Goal: Task Accomplishment & Management: Use online tool/utility

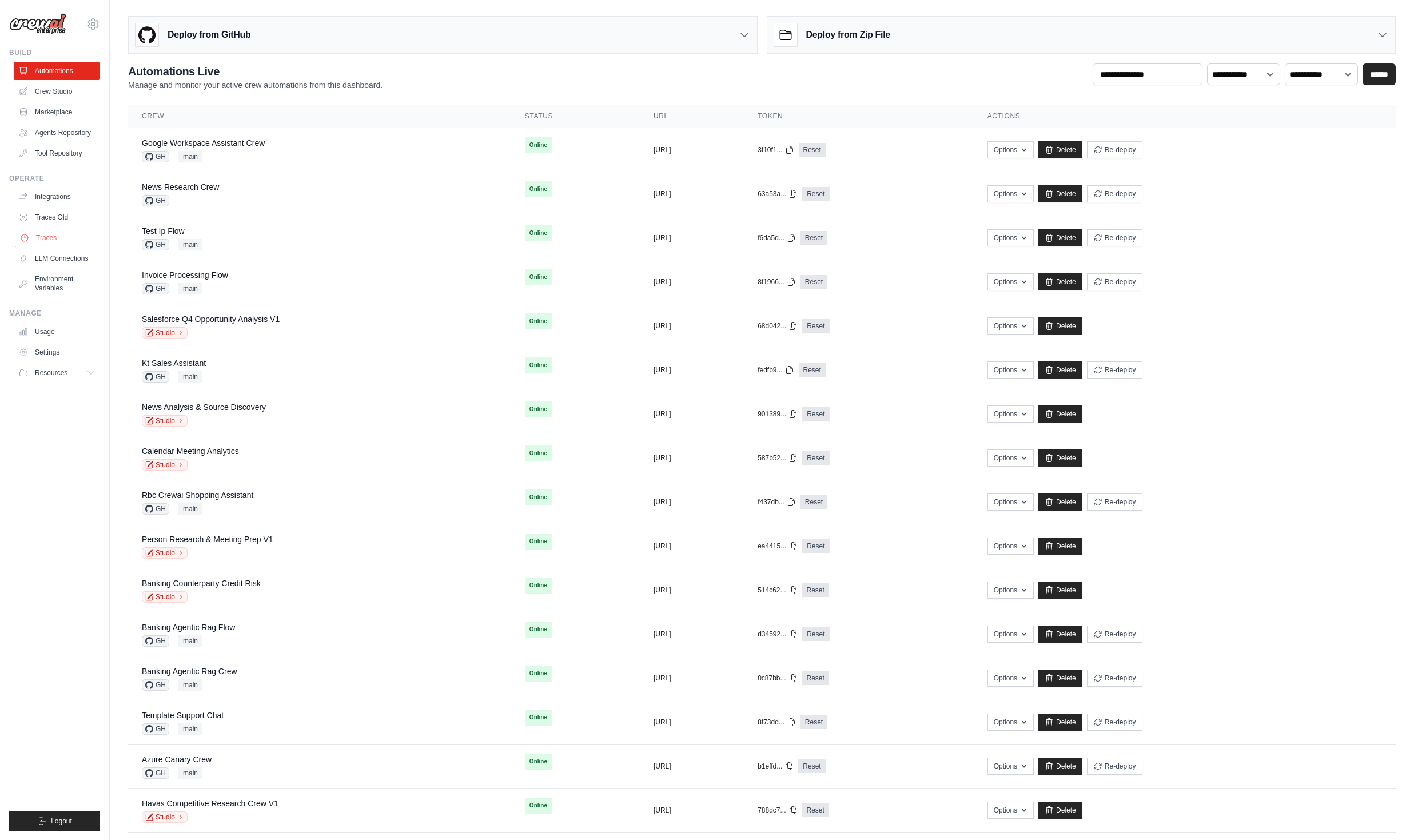
click at [60, 243] on link "Traces" at bounding box center [58, 238] width 86 height 18
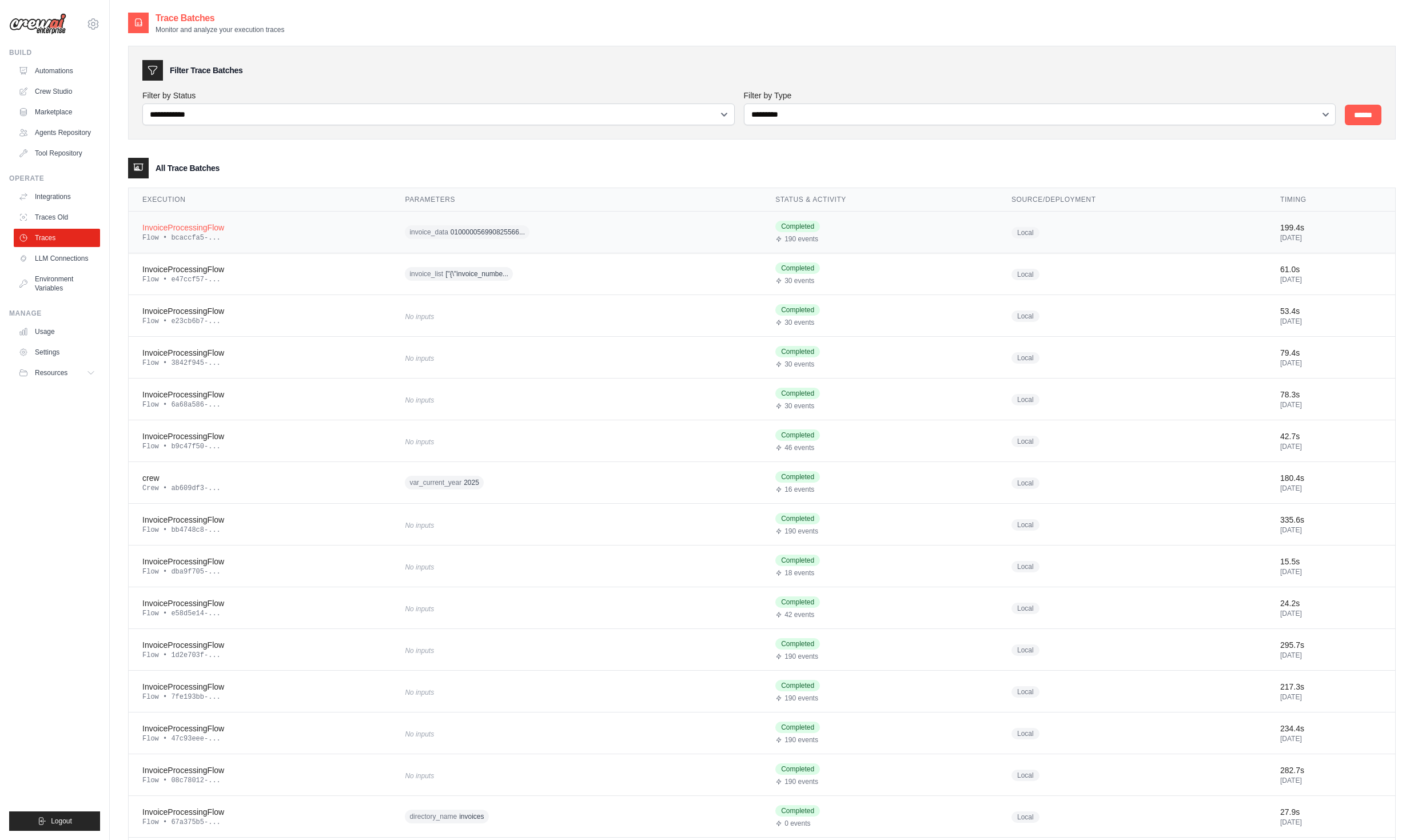
click at [185, 228] on div "InvoiceProcessingFlow" at bounding box center [260, 227] width 235 height 11
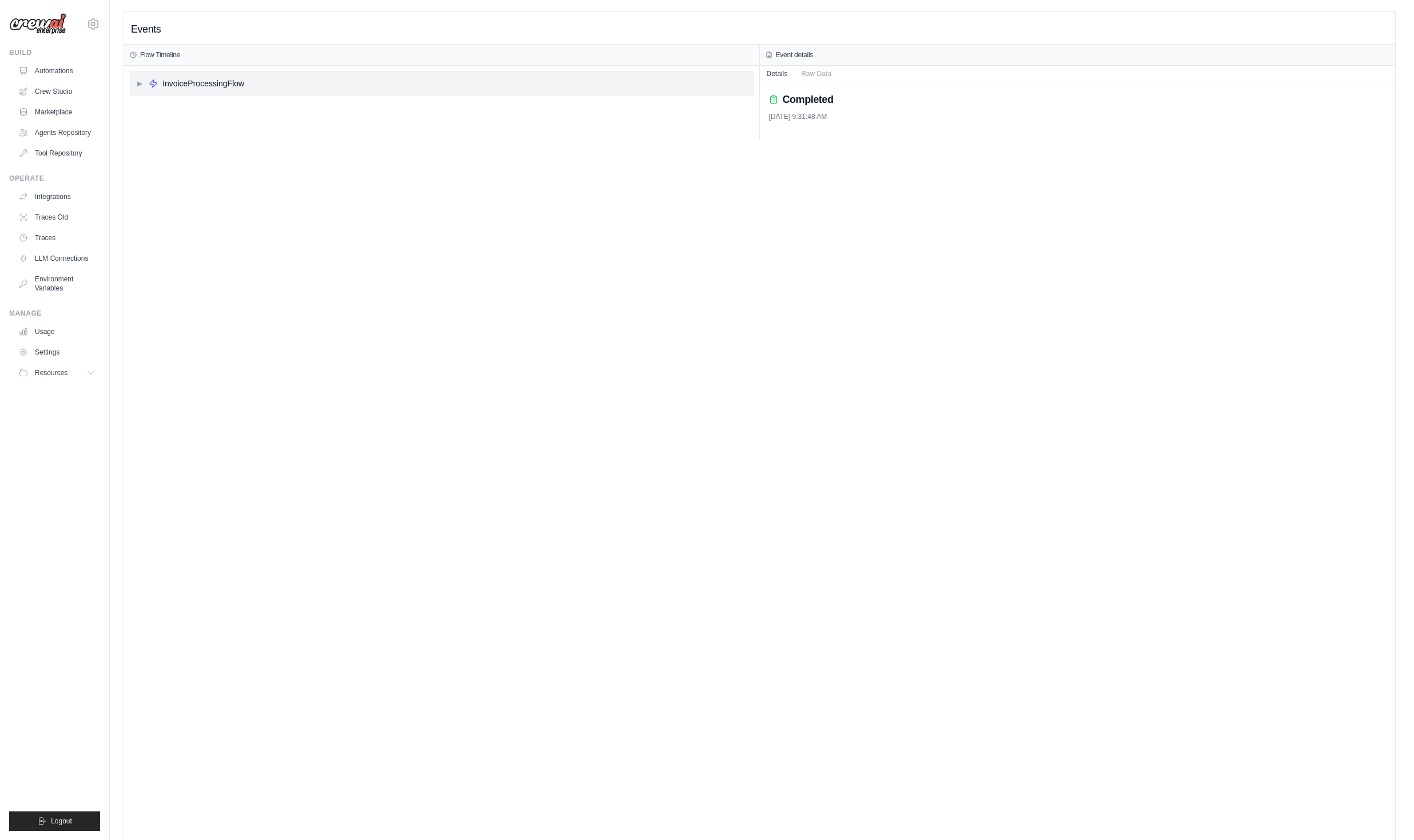
click at [139, 79] on span "▶" at bounding box center [139, 84] width 7 height 9
click at [149, 113] on div "▶ list_files" at bounding box center [170, 107] width 52 height 11
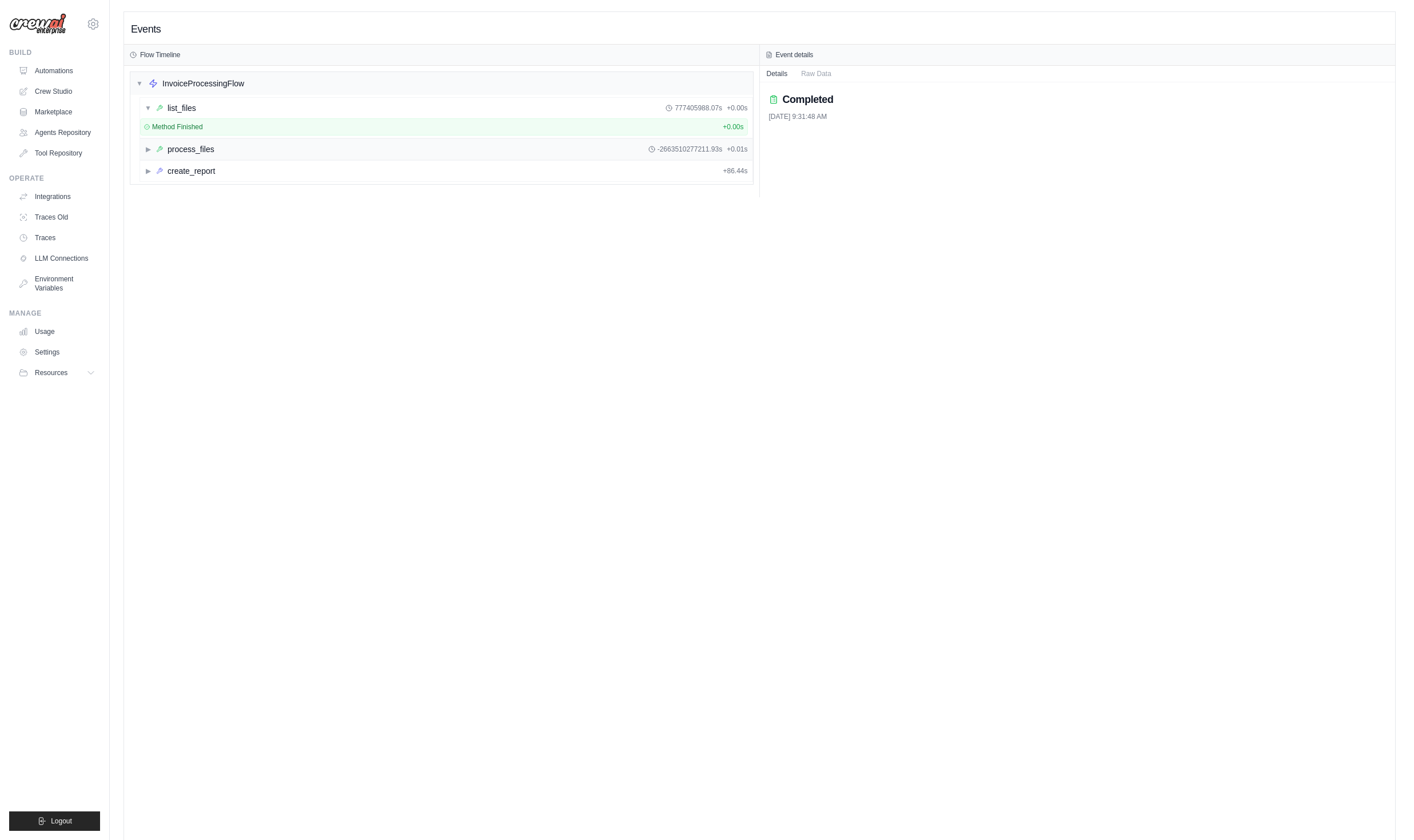
click at [145, 155] on div "▶ process_files -2663510277211.93s + 0.01s" at bounding box center [446, 149] width 612 height 20
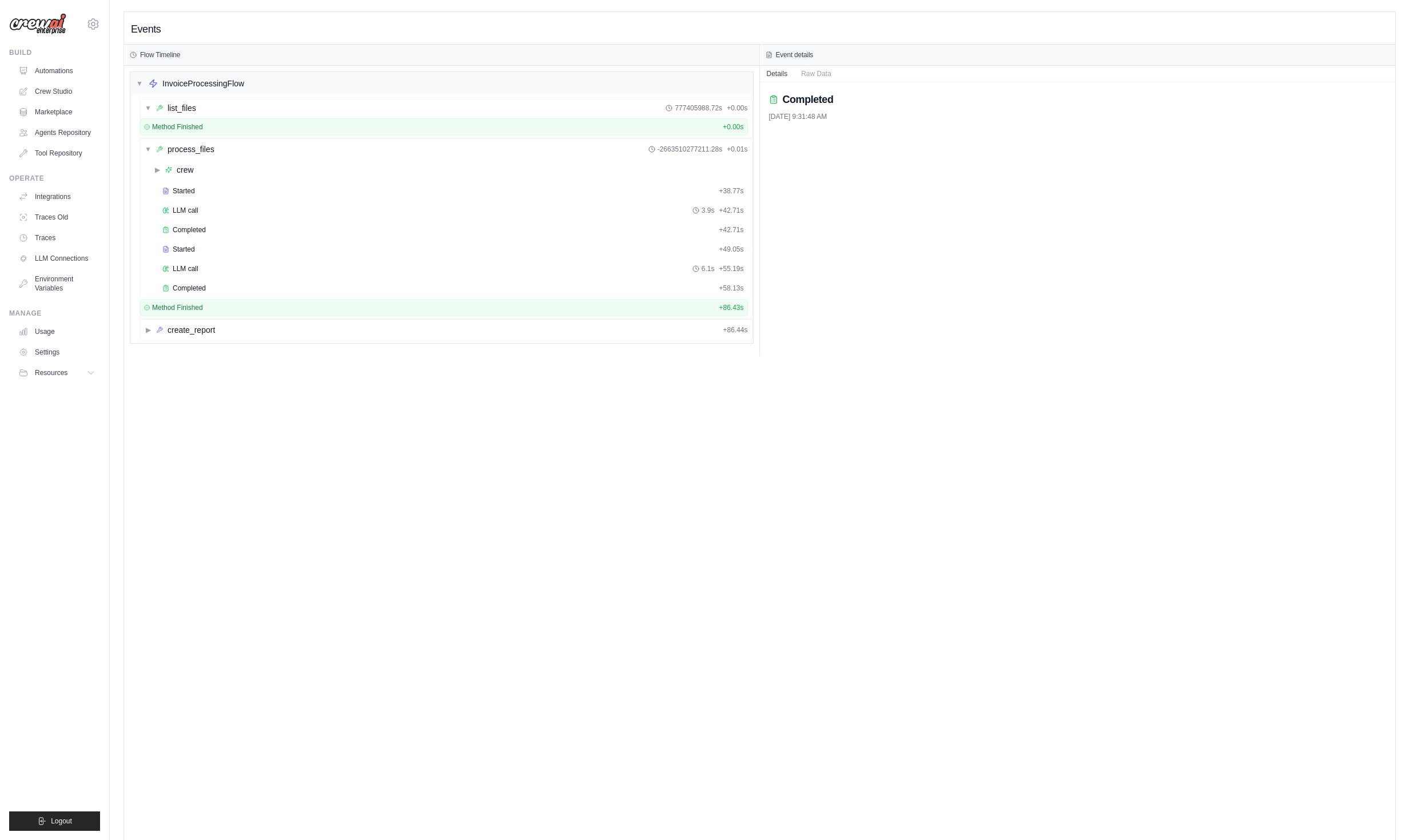
click at [138, 324] on div "▼ list_files 777405988.72s + 0.00s Method Finished + 0.00s ▼ process_files -266…" at bounding box center [442, 219] width 623 height 248
click at [143, 327] on div "▶ create_report + 86.44s" at bounding box center [446, 329] width 612 height 20
click at [35, 67] on link "Automations" at bounding box center [58, 71] width 86 height 18
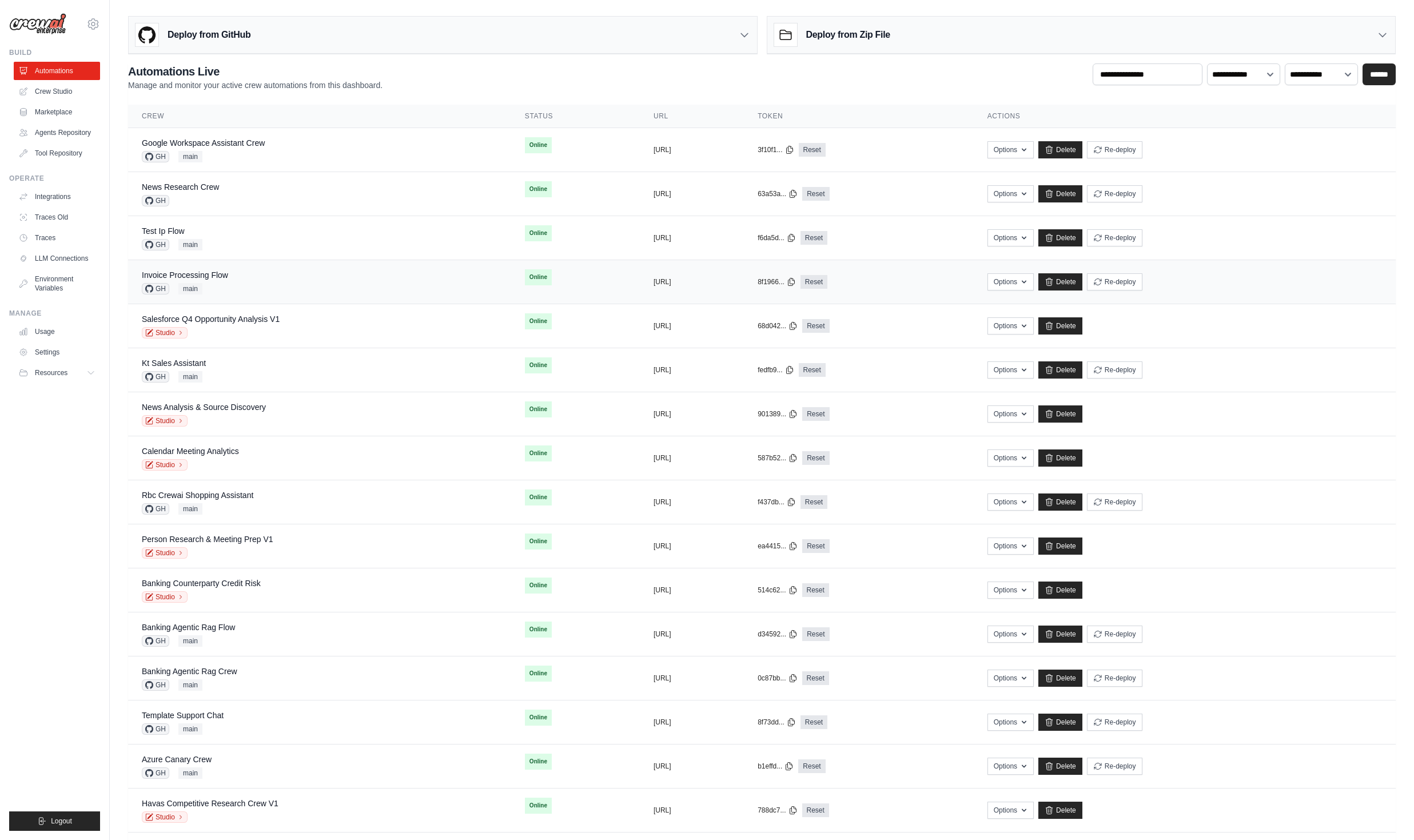
click at [237, 281] on div "Invoice Processing Flow GH main" at bounding box center [319, 282] width 355 height 25
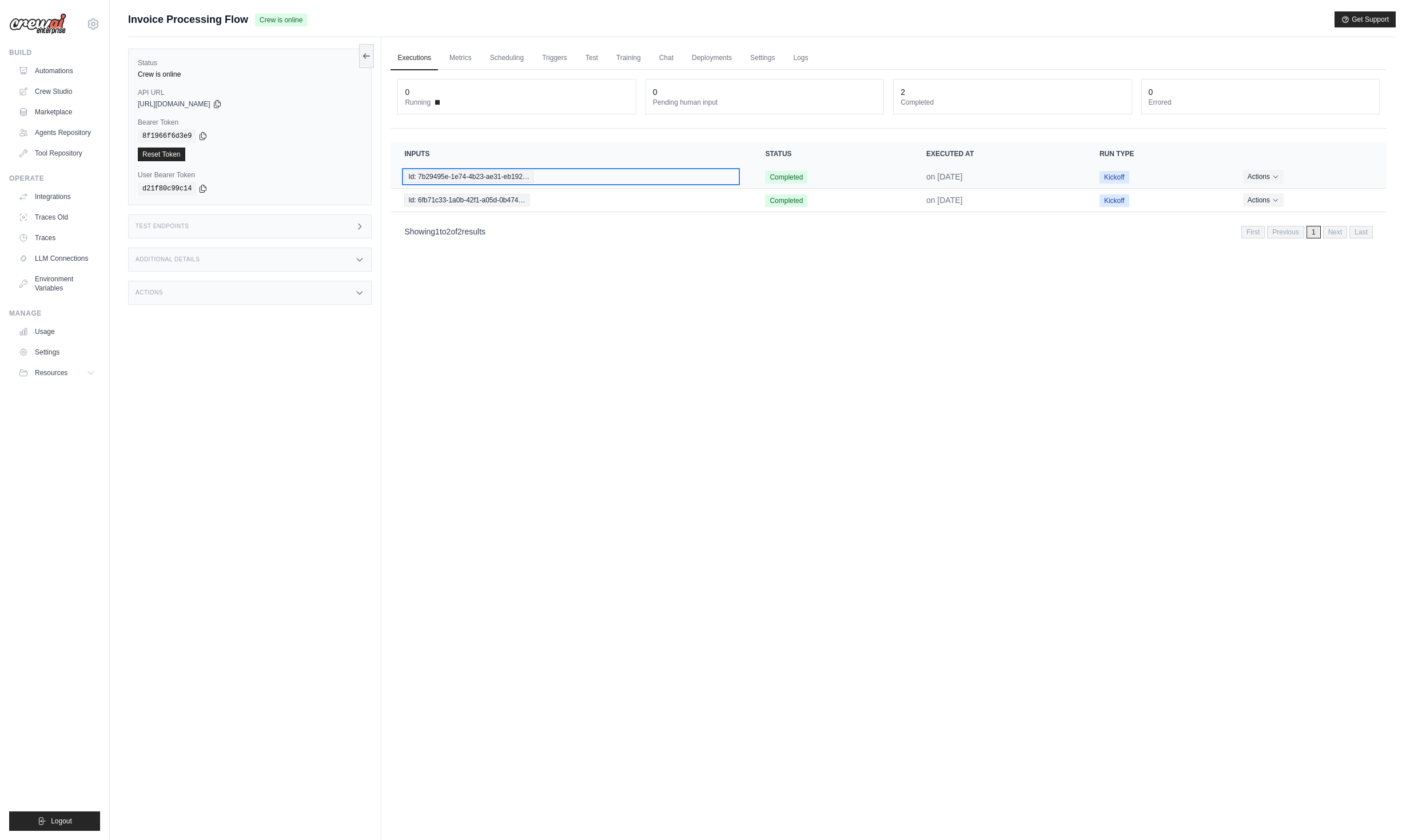
click at [459, 179] on span "Id: 7b29495e-1e74-4b23-ae31-eb192…" at bounding box center [468, 176] width 129 height 12
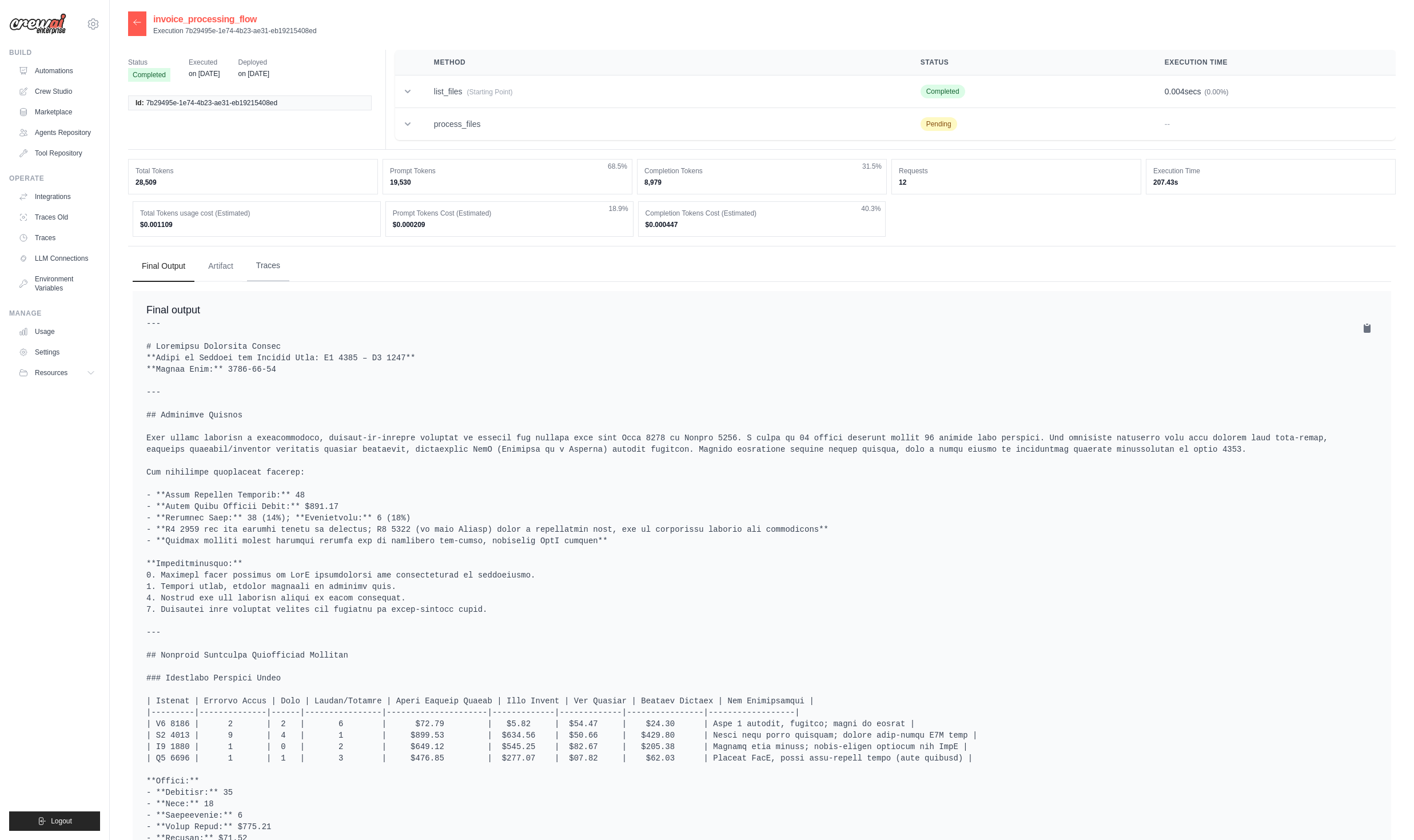
click at [275, 280] on button "Traces" at bounding box center [268, 266] width 43 height 31
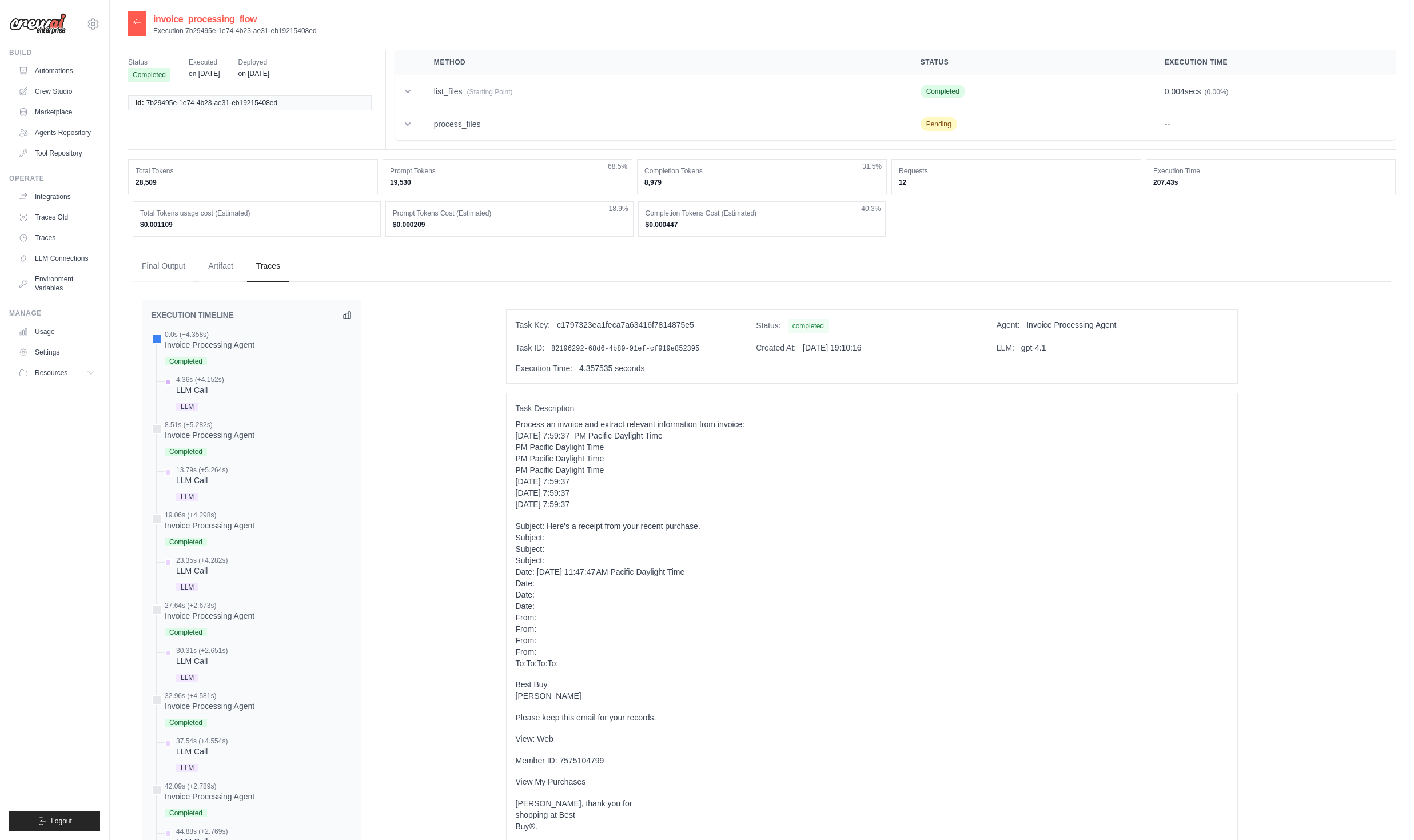
click at [206, 379] on div "4.36s (+4.152s)" at bounding box center [200, 379] width 48 height 9
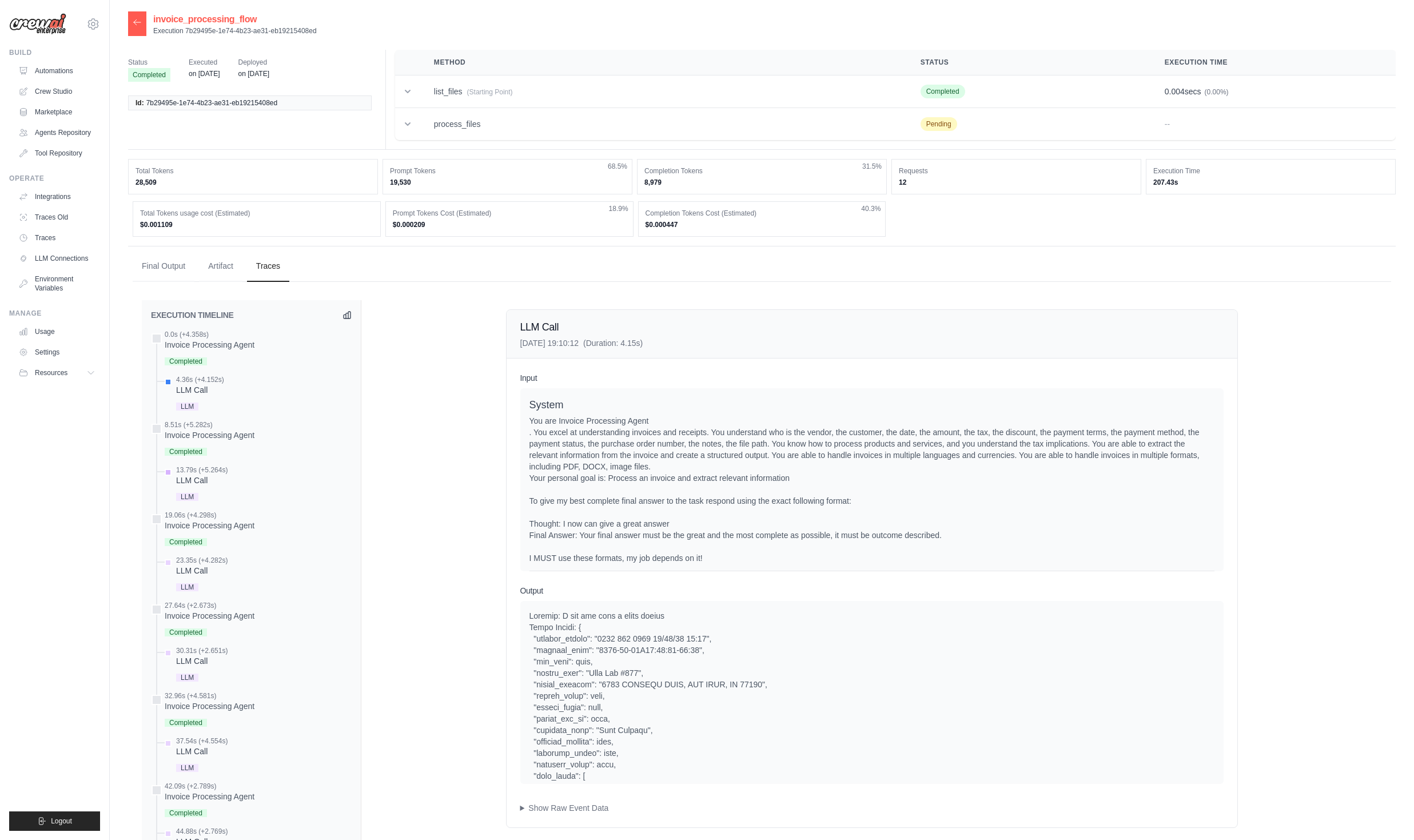
click at [259, 494] on div "13.79s (+5.264s) LLM Call" at bounding box center [256, 484] width 189 height 39
click at [178, 315] on h2 "EXECUTION TIMELINE" at bounding box center [192, 315] width 83 height 11
click at [141, 27] on div at bounding box center [137, 24] width 18 height 25
click at [137, 20] on icon at bounding box center [137, 22] width 9 height 9
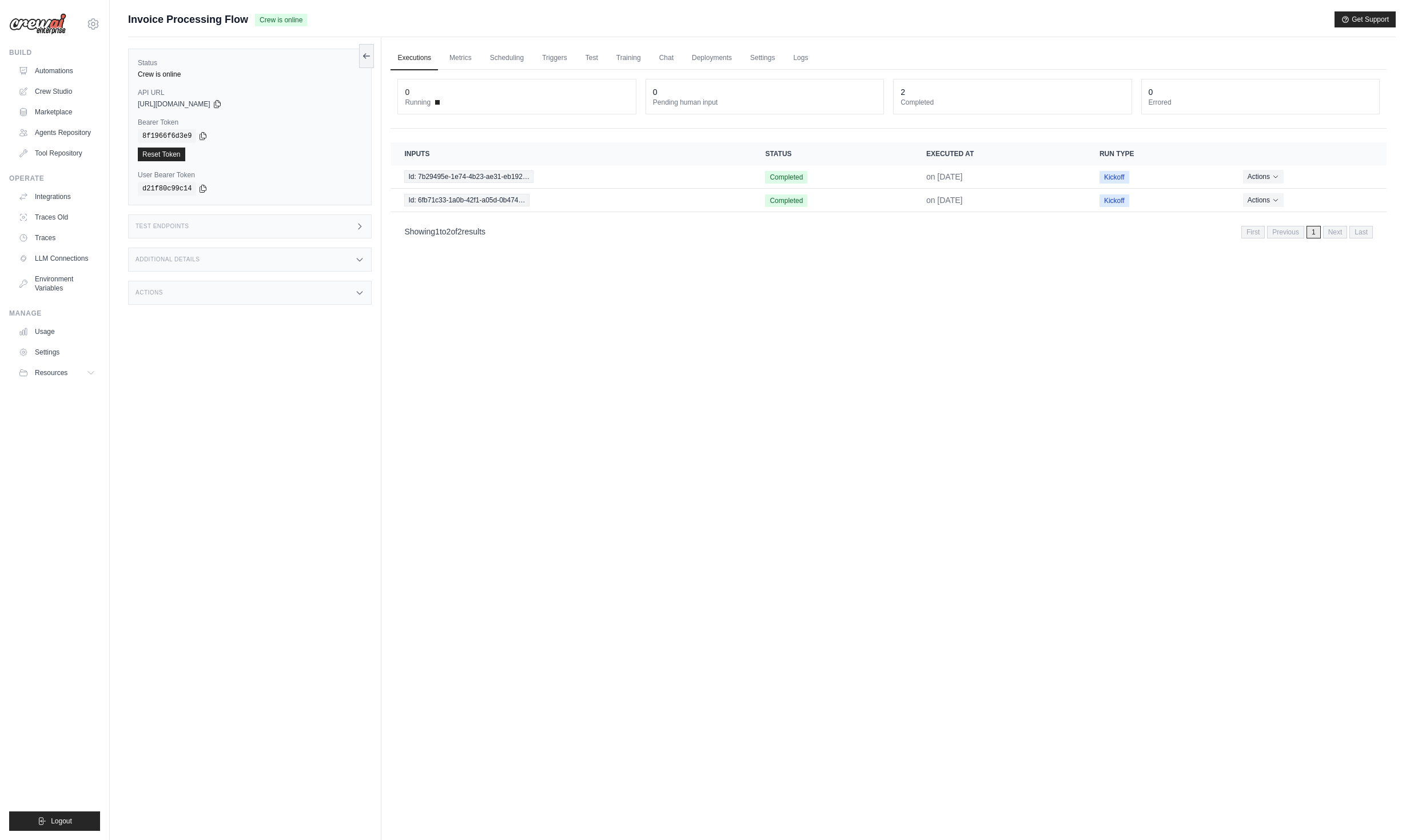
click at [491, 273] on div "Executions Metrics Scheduling Triggers Test Training Chat Deployments Settings …" at bounding box center [889, 457] width 1014 height 840
click at [68, 77] on link "Automations" at bounding box center [58, 71] width 86 height 18
